Goal: Transaction & Acquisition: Download file/media

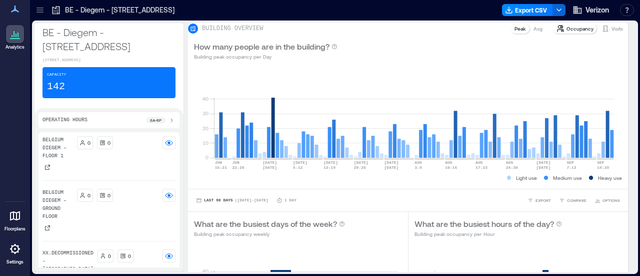
click at [71, 11] on p "BE - Diegem - [STREET_ADDRESS]" at bounding box center [120, 10] width 110 height 10
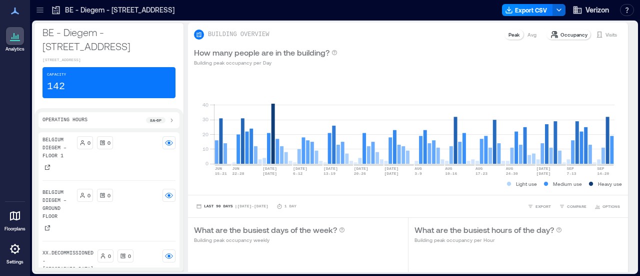
click at [44, 8] on icon at bounding box center [40, 10] width 10 height 10
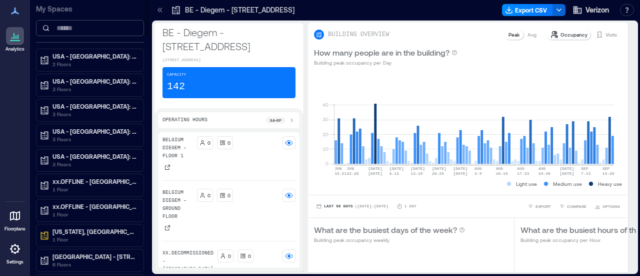
click at [105, 35] on input at bounding box center [90, 28] width 108 height 16
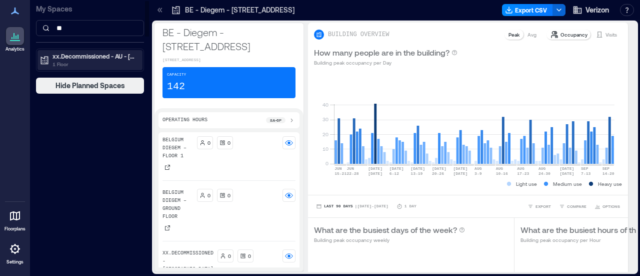
type input "**"
click at [115, 63] on p "1 Floor" at bounding box center [95, 64] width 84 height 8
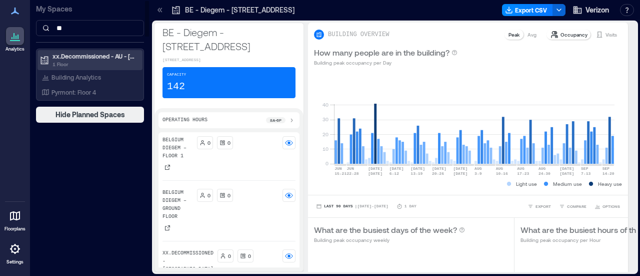
click at [107, 62] on p "1 Floor" at bounding box center [95, 64] width 84 height 8
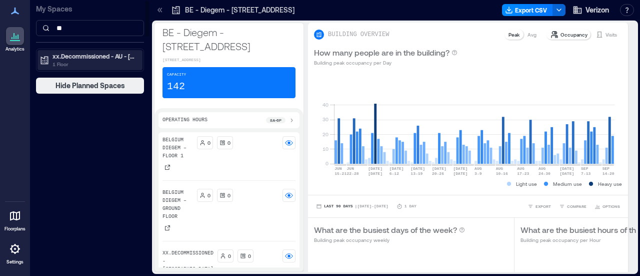
click at [107, 62] on p "1 Floor" at bounding box center [95, 64] width 84 height 8
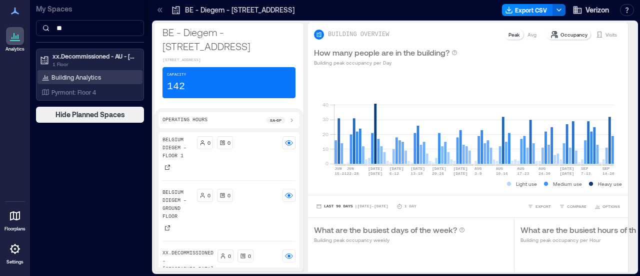
click at [93, 71] on div "Building Analytics" at bounding box center [90, 77] width 105 height 14
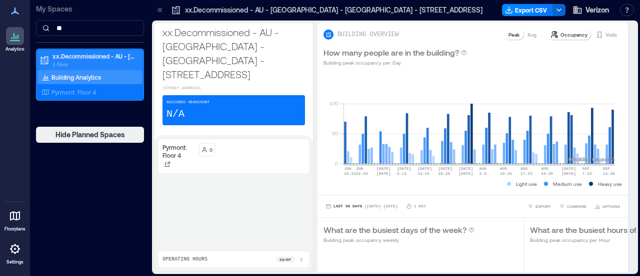
click at [89, 56] on p "xx.Decommissioned - AU - [GEOGRAPHIC_DATA] - [GEOGRAPHIC_DATA] - [STREET_ADDRES…" at bounding box center [95, 56] width 84 height 8
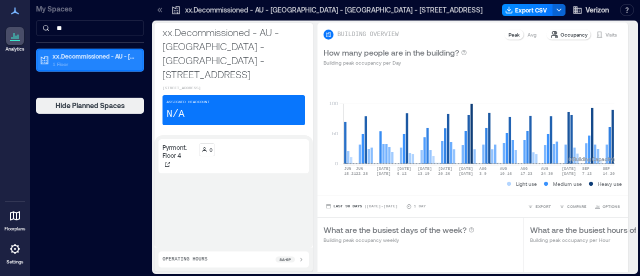
click at [89, 56] on p "xx.Decommissioned - AU - [GEOGRAPHIC_DATA] - [GEOGRAPHIC_DATA] - [STREET_ADDRES…" at bounding box center [95, 56] width 84 height 8
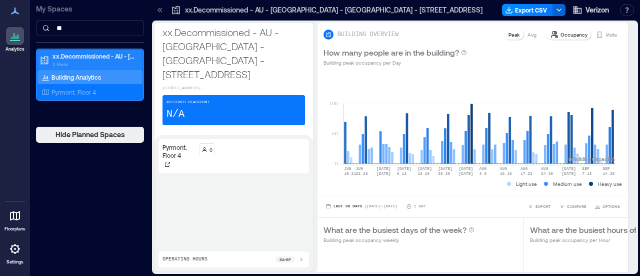
click at [89, 56] on p "xx.Decommissioned - AU - [GEOGRAPHIC_DATA] - [GEOGRAPHIC_DATA] - [STREET_ADDRES…" at bounding box center [95, 56] width 84 height 8
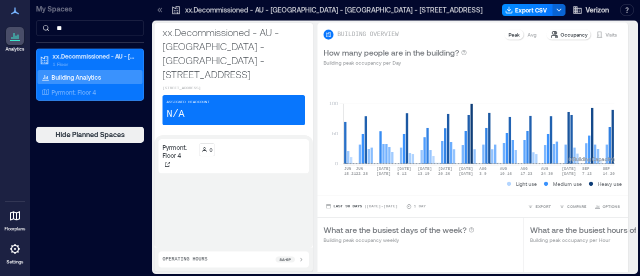
click at [88, 79] on p "Building Analytics" at bounding box center [77, 77] width 50 height 8
click at [534, 15] on button "Export CSV" at bounding box center [527, 10] width 51 height 12
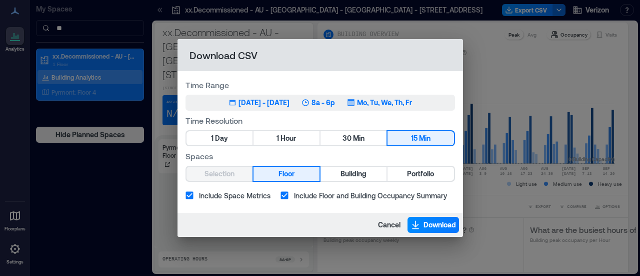
click at [275, 99] on div "Jun 18, 2025 - Sep 17, 2025" at bounding box center [264, 103] width 51 height 10
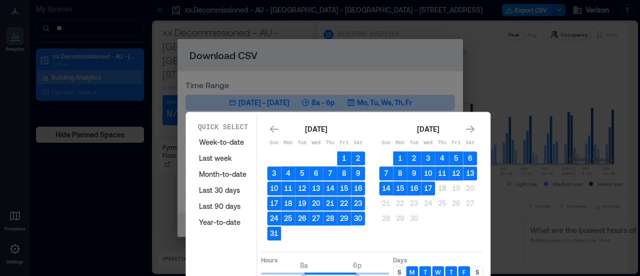
click at [266, 137] on div "August 2025 Sun Mon Tue Wed Thu Fri Sat 1 2 3 4 5 6 7 8 9 10 11 12 13 14 15 16 …" at bounding box center [372, 182] width 222 height 130
click at [269, 135] on div "Go to previous month" at bounding box center [274, 129] width 14 height 16
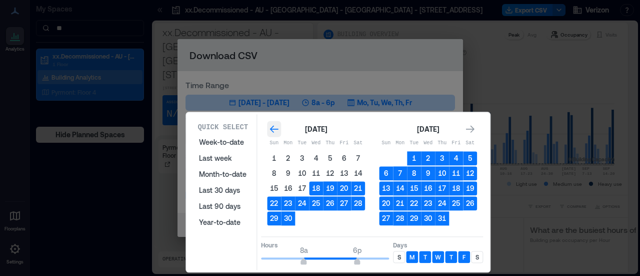
click at [269, 135] on div "Go to previous month" at bounding box center [274, 129] width 14 height 16
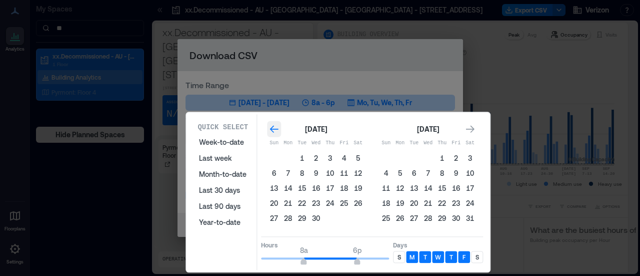
click at [269, 135] on div "Go to previous month" at bounding box center [274, 129] width 14 height 16
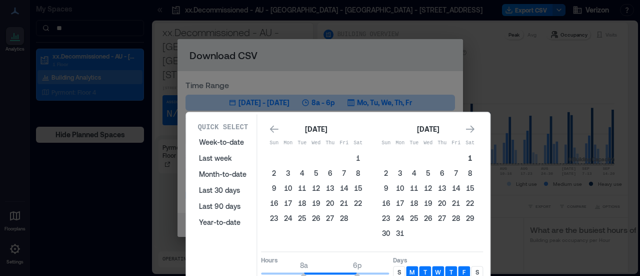
click at [472, 155] on button "1" at bounding box center [470, 158] width 14 height 14
click at [475, 122] on div "Go to next month" at bounding box center [470, 129] width 14 height 16
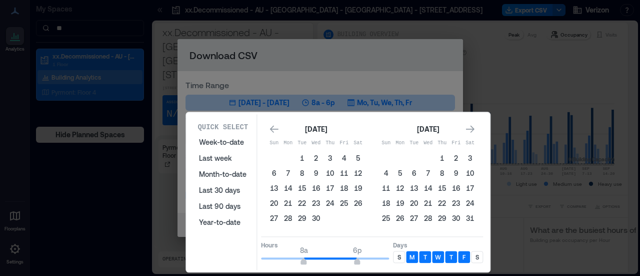
click at [476, 222] on td "31" at bounding box center [470, 218] width 14 height 14
click at [474, 222] on button "31" at bounding box center [470, 218] width 14 height 14
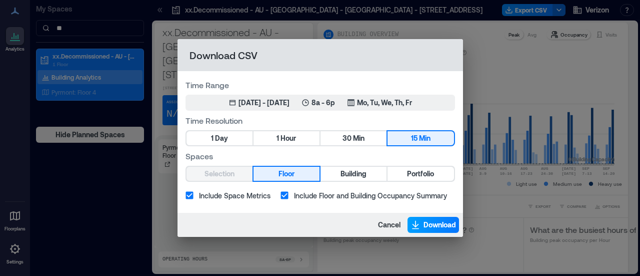
click at [424, 220] on span "Download" at bounding box center [440, 225] width 33 height 10
